Goal: Task Accomplishment & Management: Manage account settings

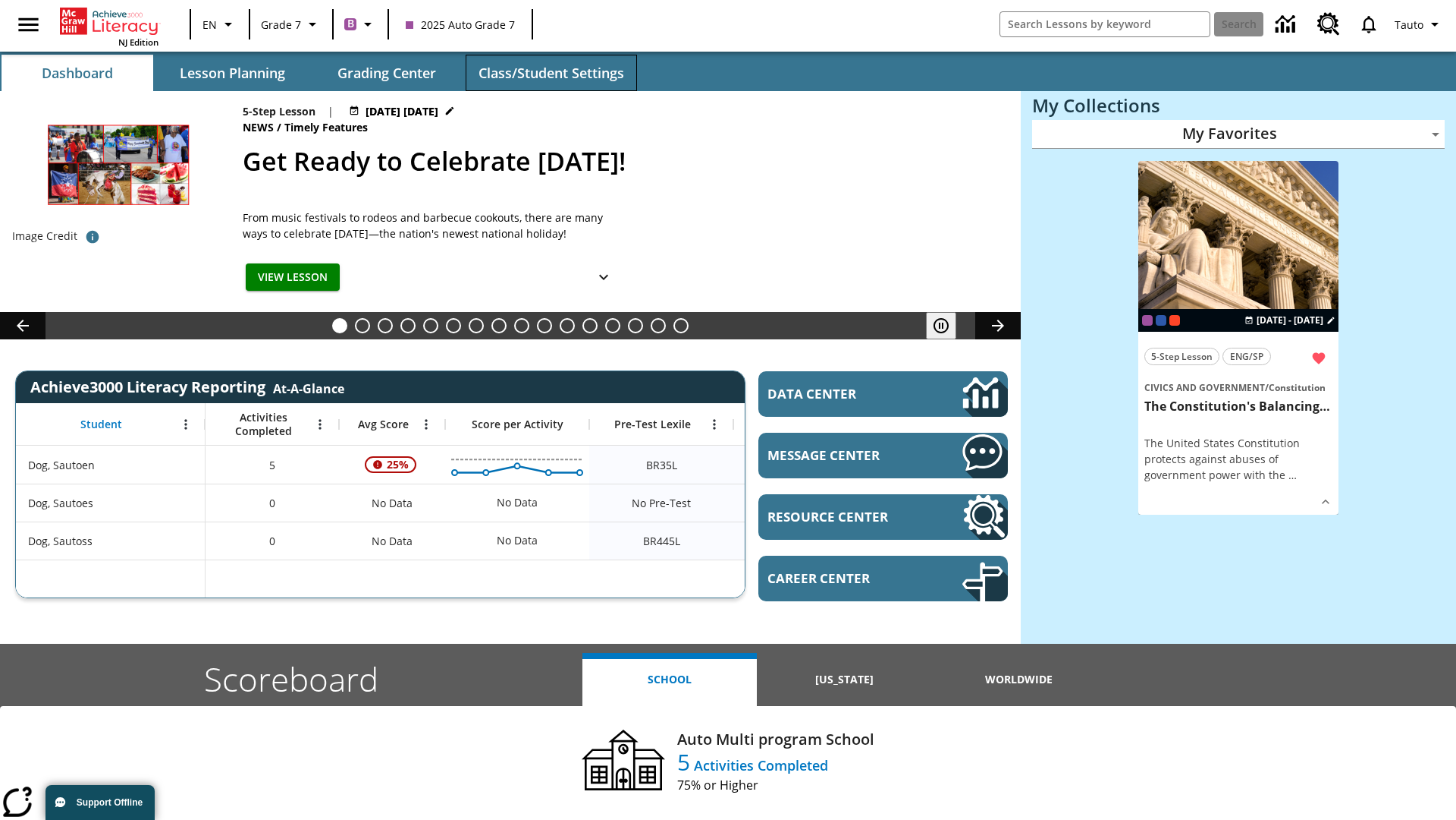
click at [550, 73] on span "Class/Student Settings" at bounding box center [551, 74] width 146 height 18
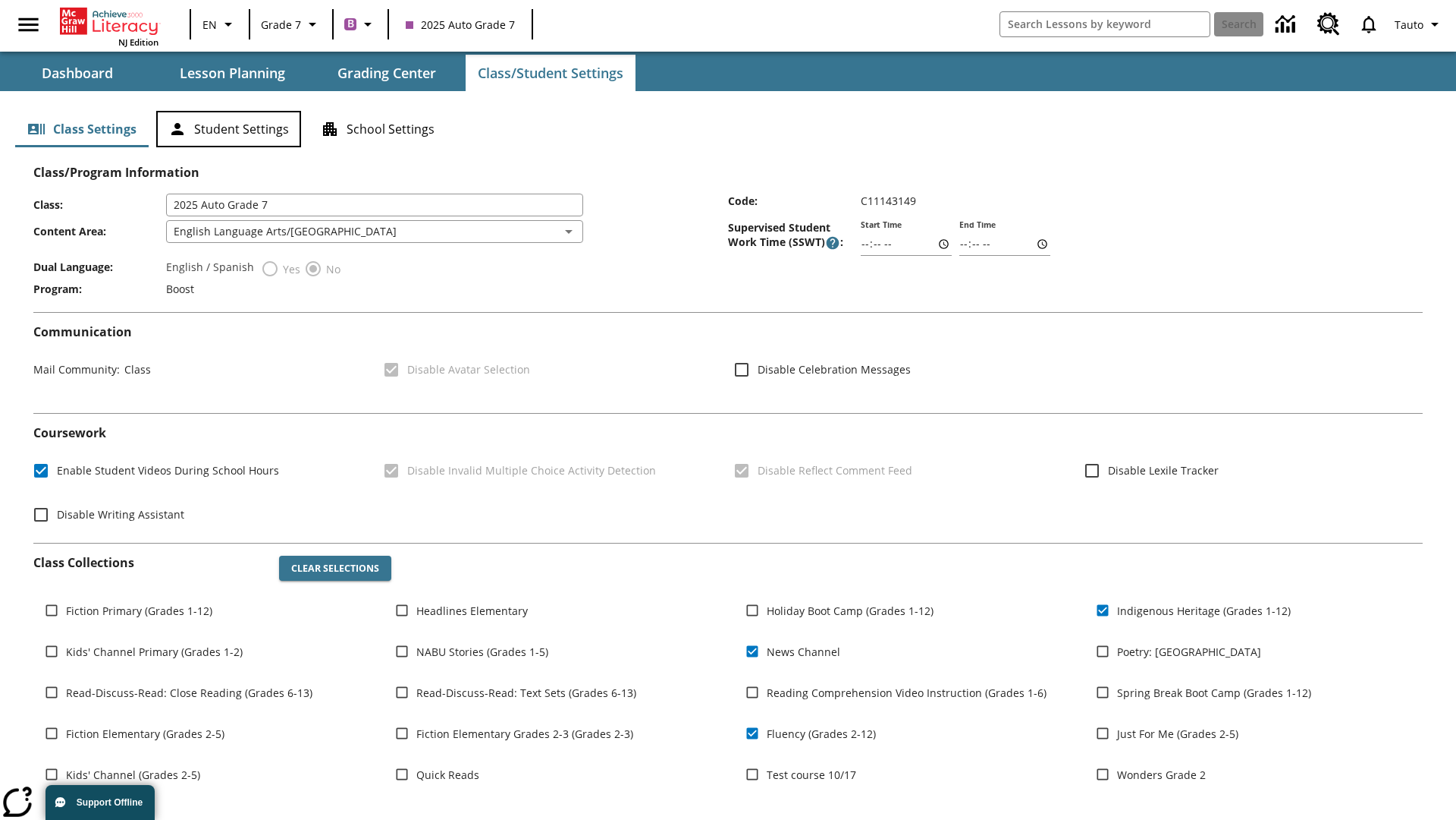
click at [228, 129] on button "Student Settings" at bounding box center [228, 129] width 145 height 37
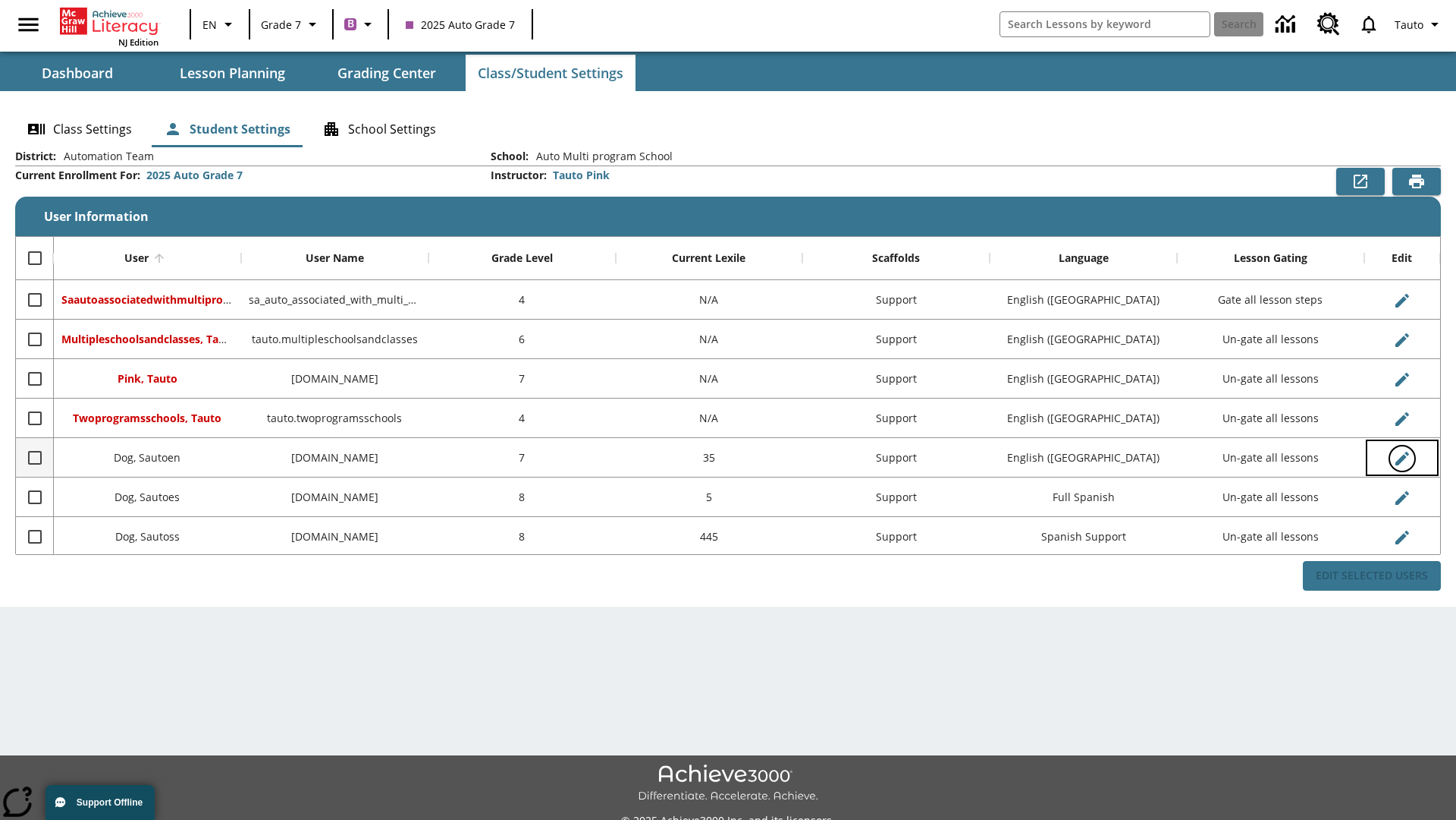
click at [1402, 458] on icon "Edit User" at bounding box center [1403, 459] width 14 height 14
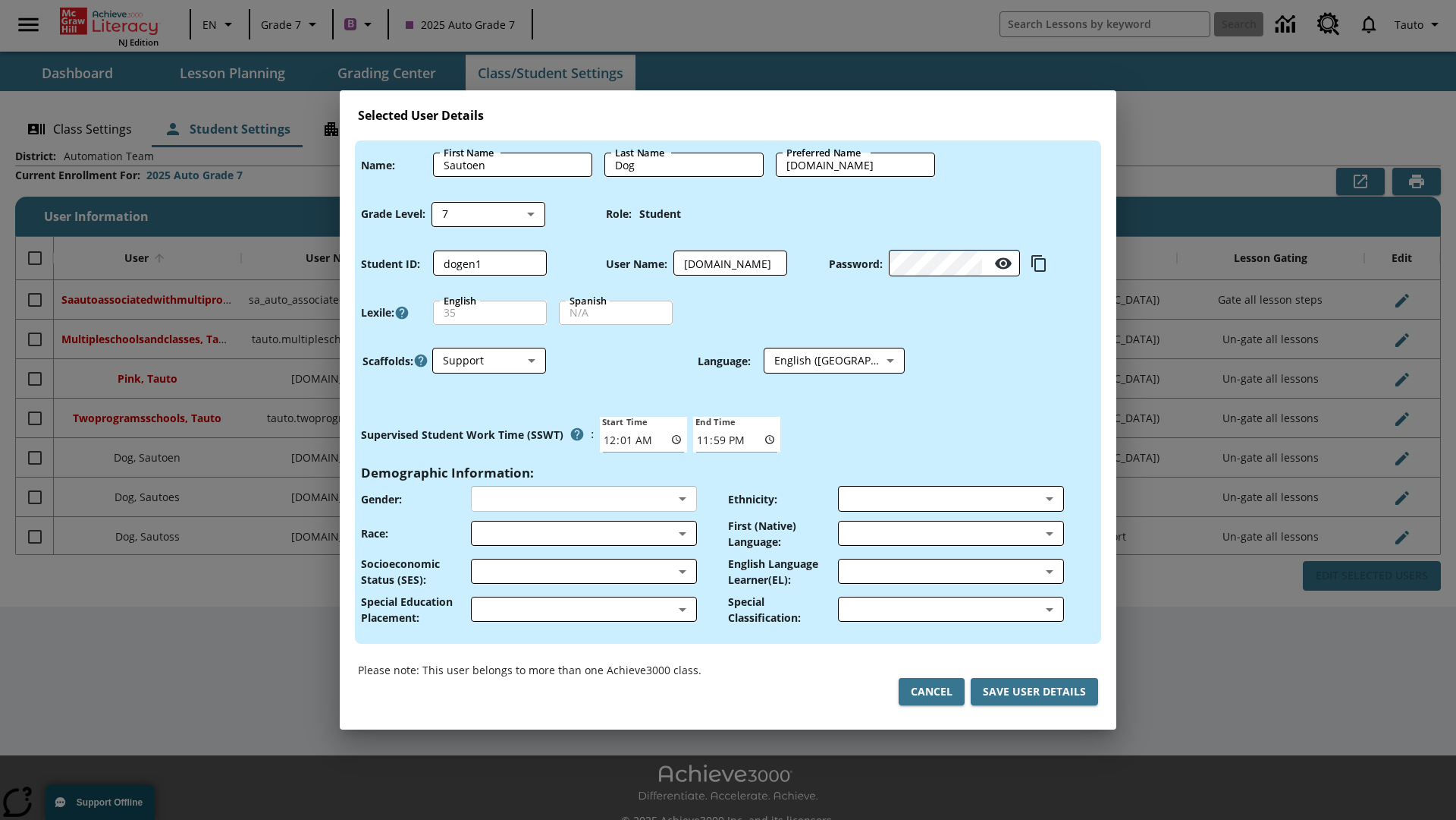
click at [583, 499] on body "Skip to main content NJ Edition EN Grade 7 B 2025 Auto Grade 7 Search 0 Tauto D…" at bounding box center [728, 426] width 1456 height 853
click at [583, 532] on body "Skip to main content NJ Edition EN Grade 7 B 2025 Auto Grade 7 Search 0 Tauto D…" at bounding box center [728, 426] width 1456 height 853
click at [583, 571] on body "Skip to main content NJ Edition EN Grade 7 B 2025 Auto Grade 7 Search 0 Tauto D…" at bounding box center [728, 426] width 1456 height 853
click at [583, 609] on body "Skip to main content NJ Edition EN Grade 7 B 2025 Auto Grade 7 Search 0 Tauto D…" at bounding box center [728, 426] width 1456 height 853
click at [950, 499] on body "Skip to main content NJ Edition EN Grade 7 B 2025 Auto Grade 7 Search 0 Tauto D…" at bounding box center [728, 426] width 1456 height 853
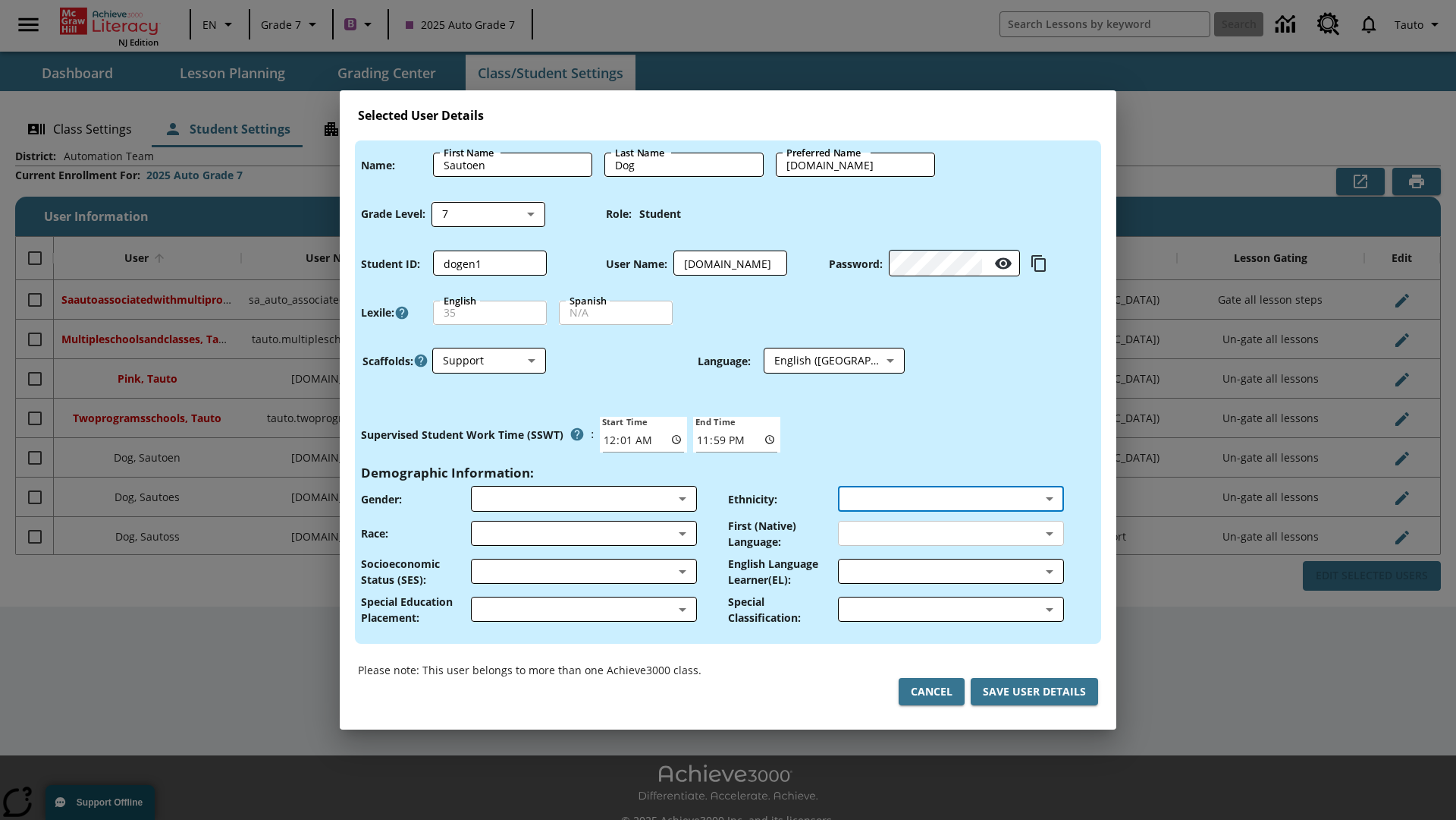
click at [950, 532] on body "Skip to main content NJ Edition EN Grade 7 B 2025 Auto Grade 7 Search 0 Tauto D…" at bounding box center [728, 426] width 1456 height 853
click at [950, 571] on body "Skip to main content NJ Edition EN Grade 7 B 2025 Auto Grade 7 Search 0 Tauto D…" at bounding box center [728, 426] width 1456 height 853
click at [950, 609] on body "Skip to main content NJ Edition EN Grade 7 B 2025 Auto Grade 7 Search 0 Tauto D…" at bounding box center [728, 426] width 1456 height 853
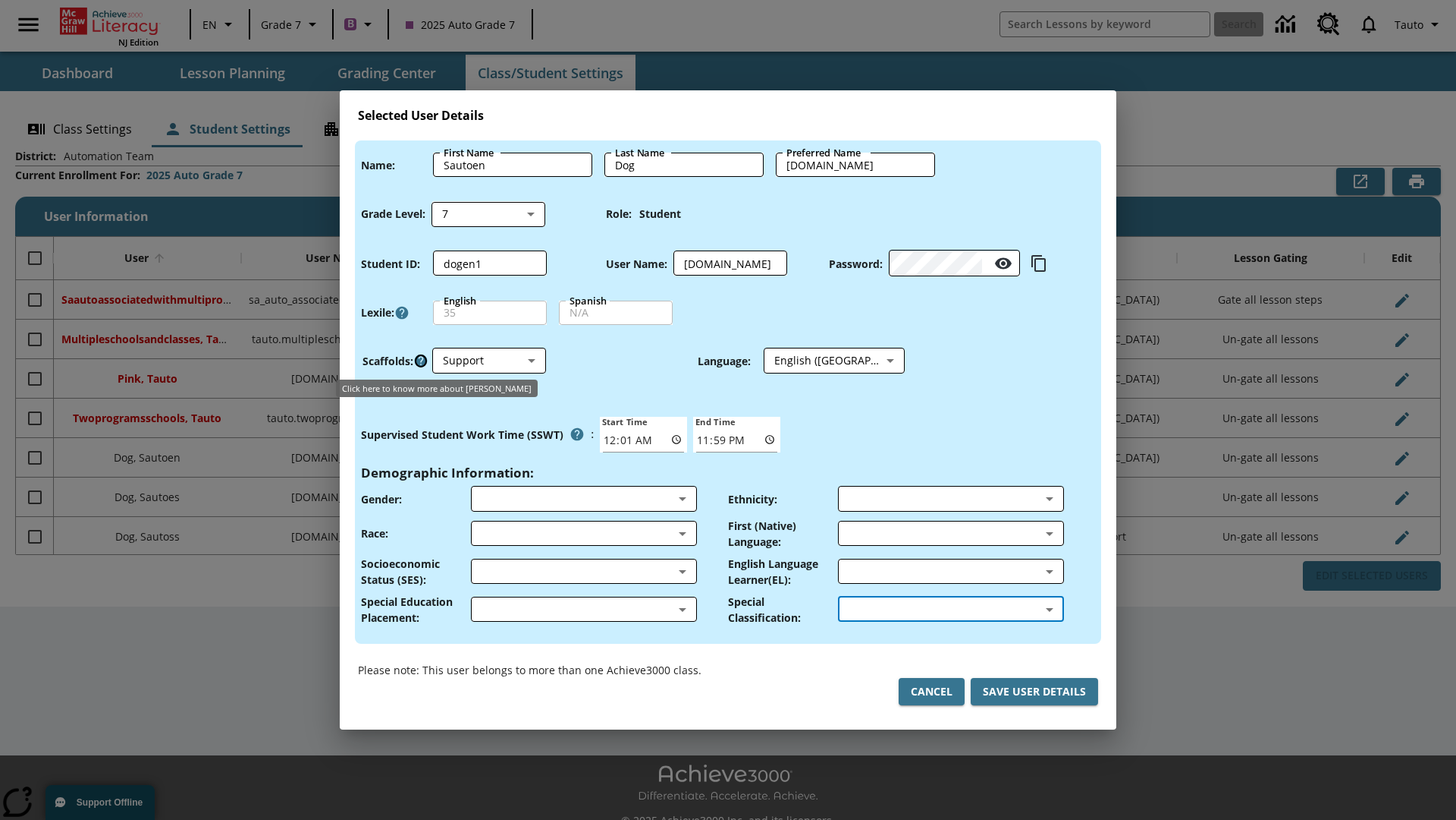
click at [421, 360] on icon "Click here to know more about Scaffolds" at bounding box center [421, 360] width 15 height 15
